Goal: Use online tool/utility: Utilize a website feature to perform a specific function

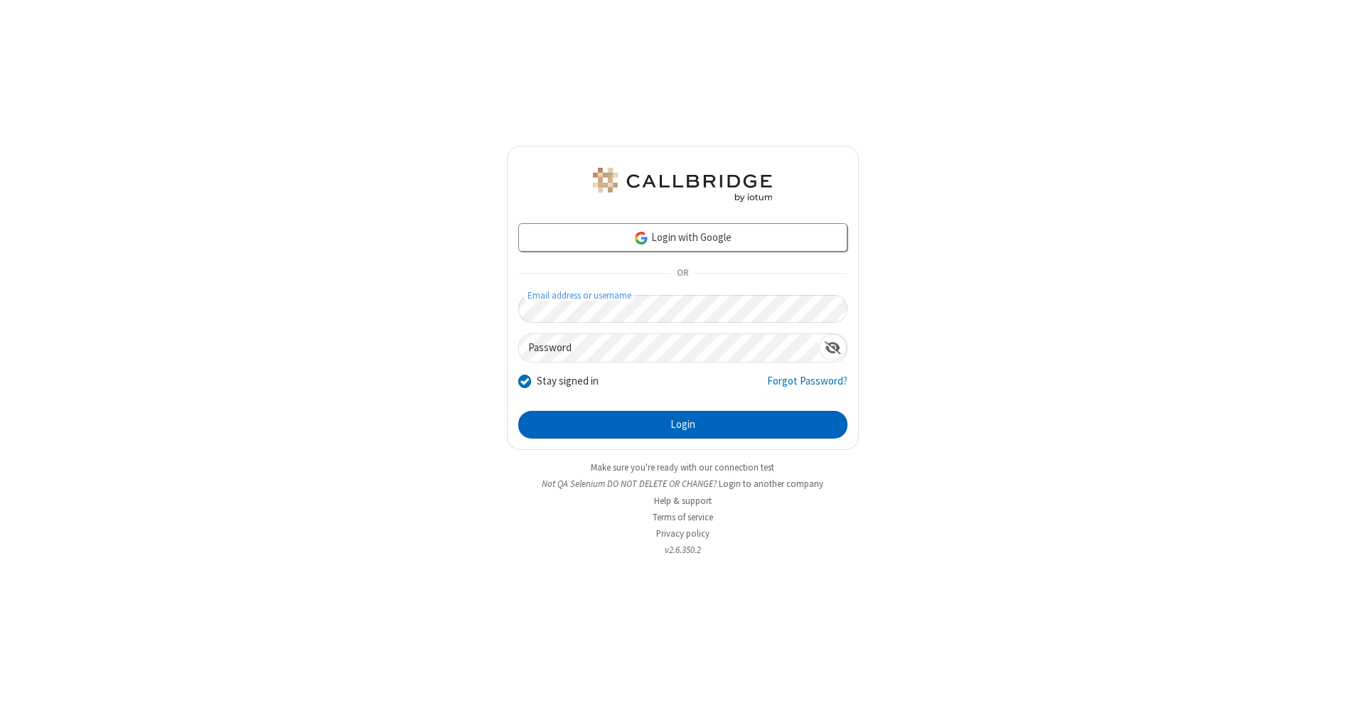
click at [683, 425] on button "Login" at bounding box center [682, 425] width 329 height 28
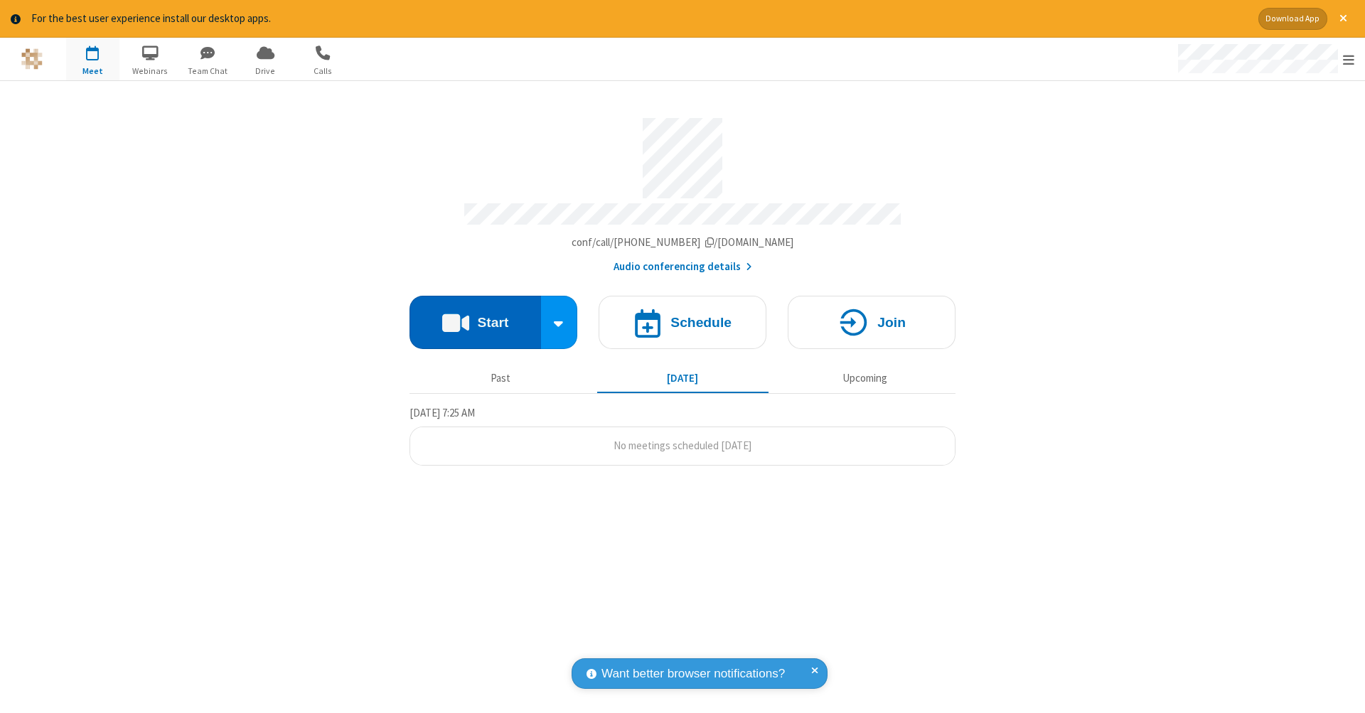
click at [475, 315] on button "Start" at bounding box center [476, 322] width 132 height 53
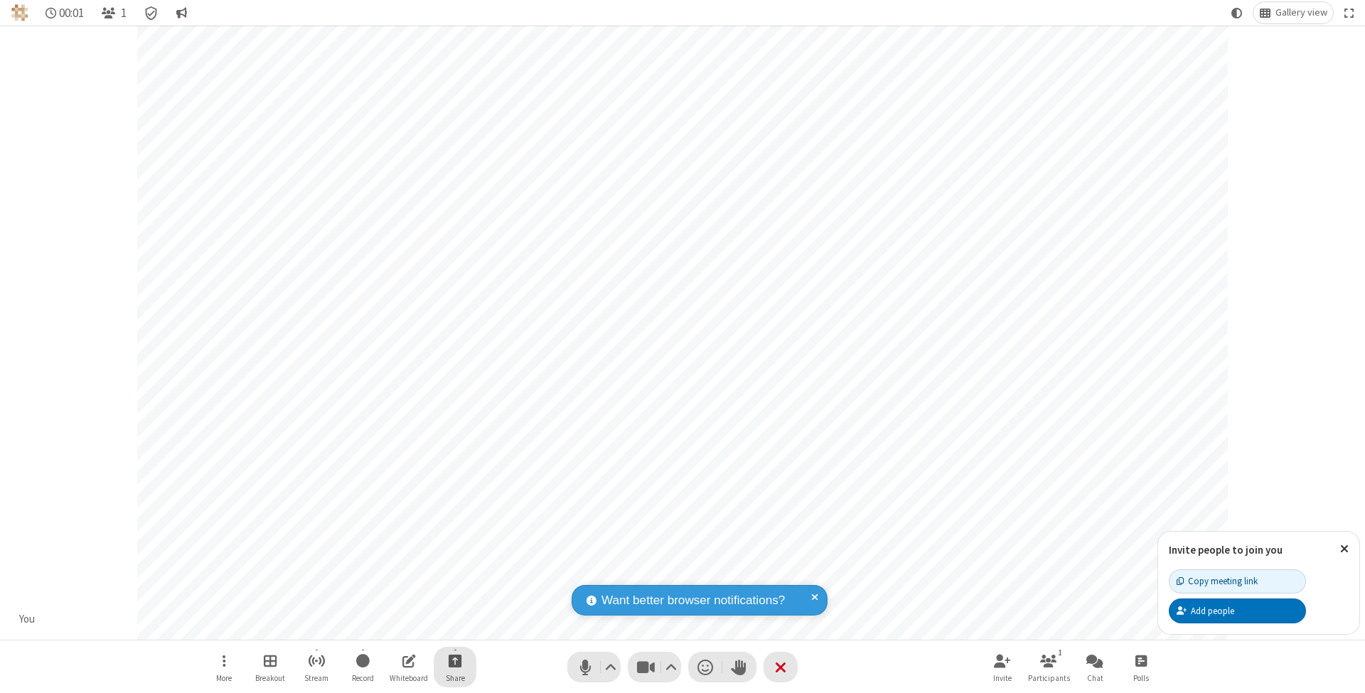
click at [454, 661] on span "Start sharing" at bounding box center [456, 661] width 14 height 18
click at [454, 575] on span "Share additional camera" at bounding box center [463, 579] width 105 height 12
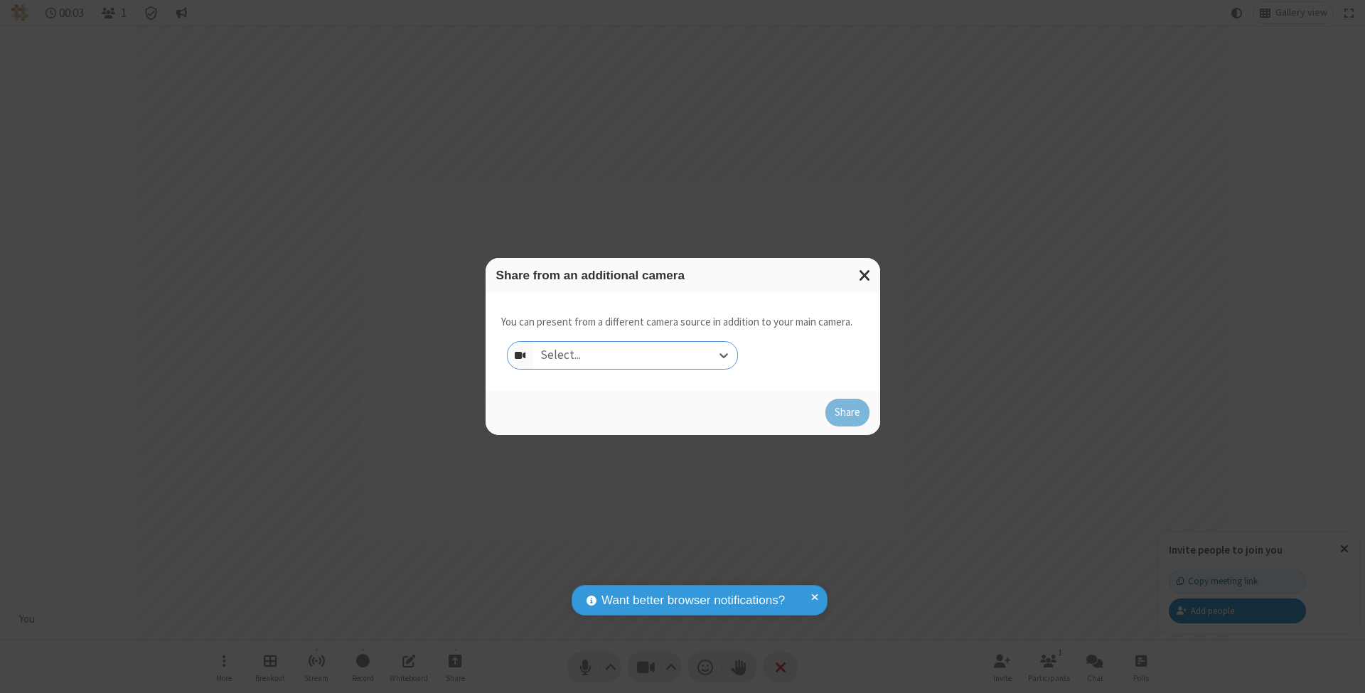
click at [635, 355] on div "Select..." at bounding box center [635, 355] width 204 height 27
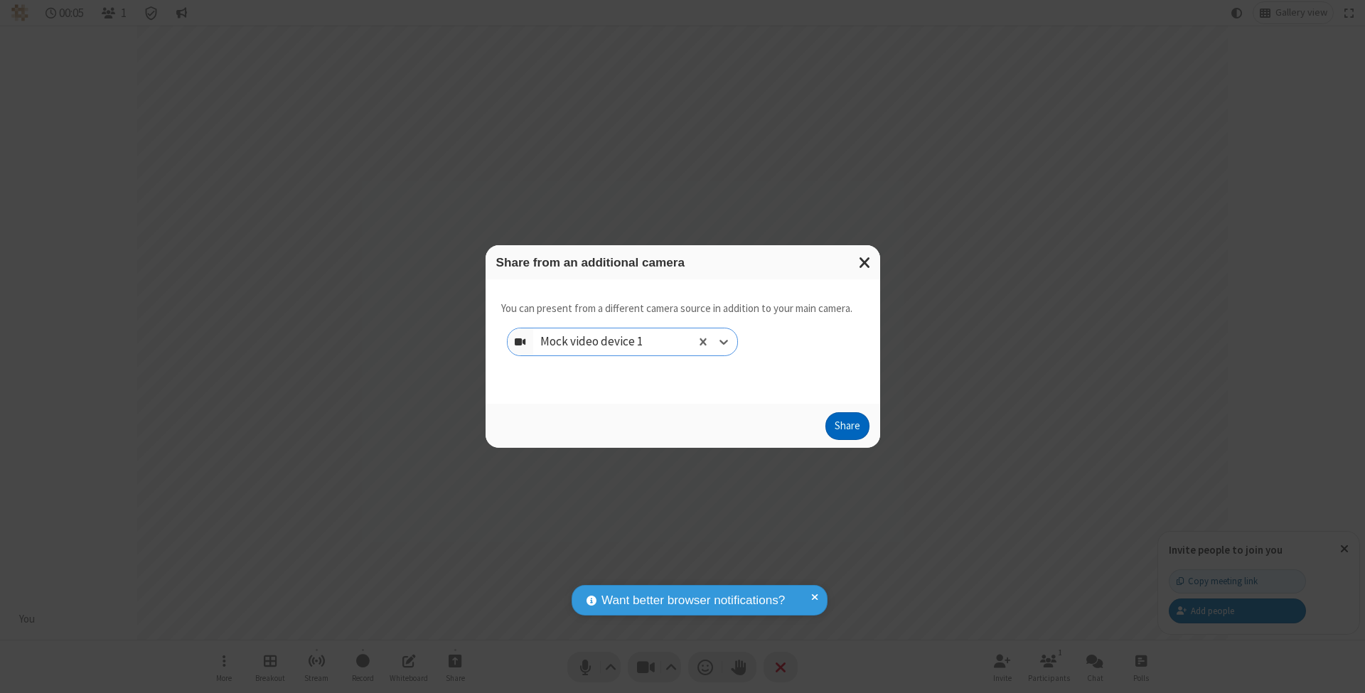
click at [847, 440] on button "Share" at bounding box center [848, 426] width 44 height 28
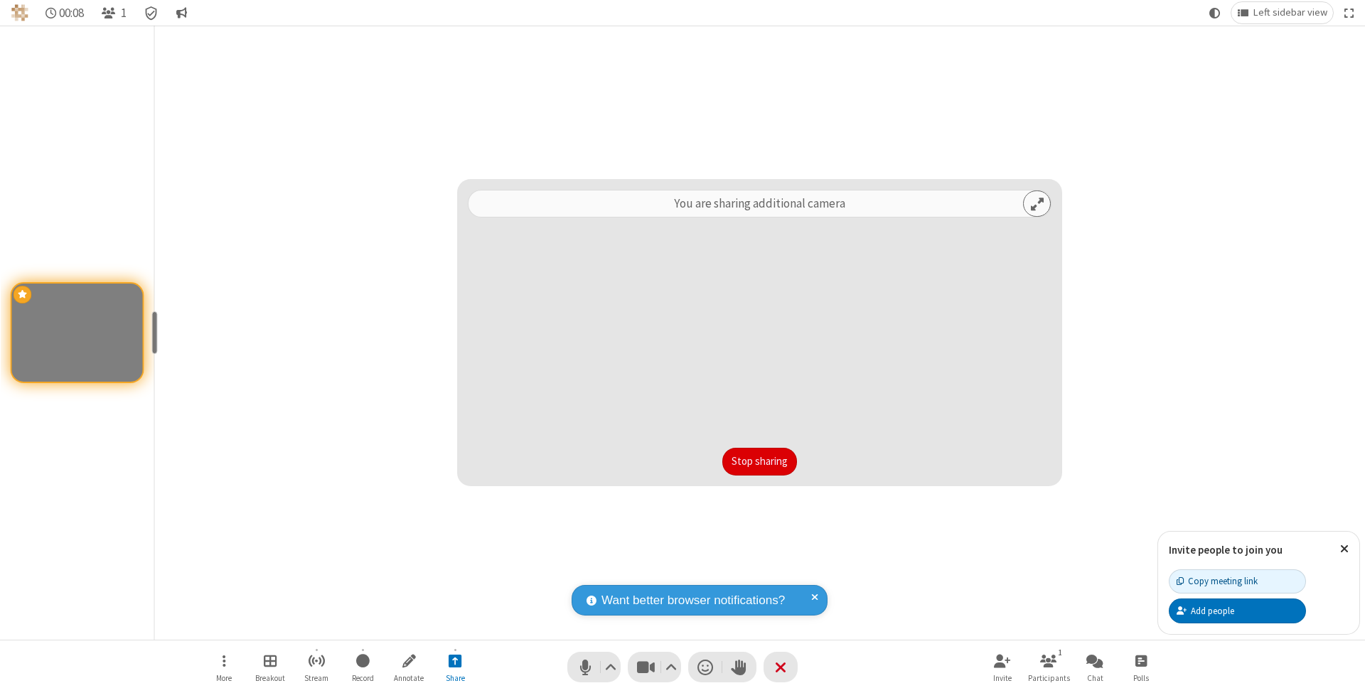
click at [760, 462] on button "Stop sharing" at bounding box center [760, 462] width 75 height 28
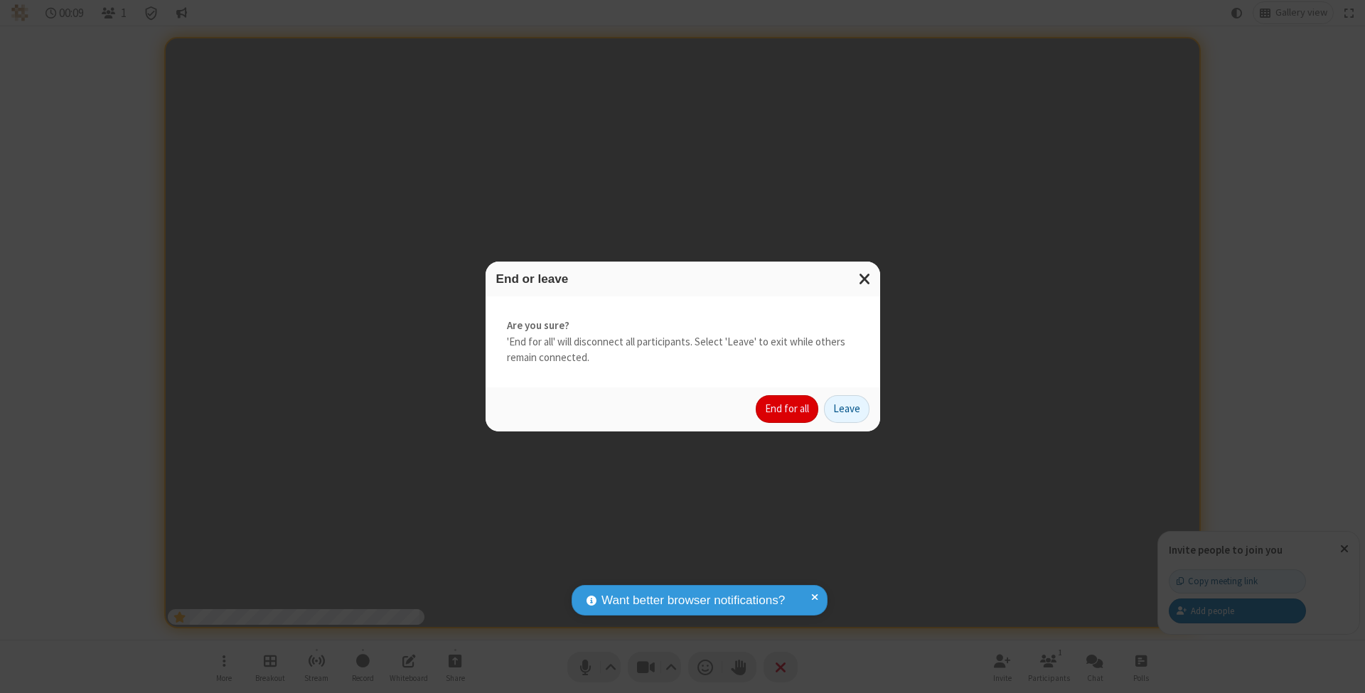
click at [788, 408] on button "End for all" at bounding box center [787, 409] width 63 height 28
